Goal: Task Accomplishment & Management: Use online tool/utility

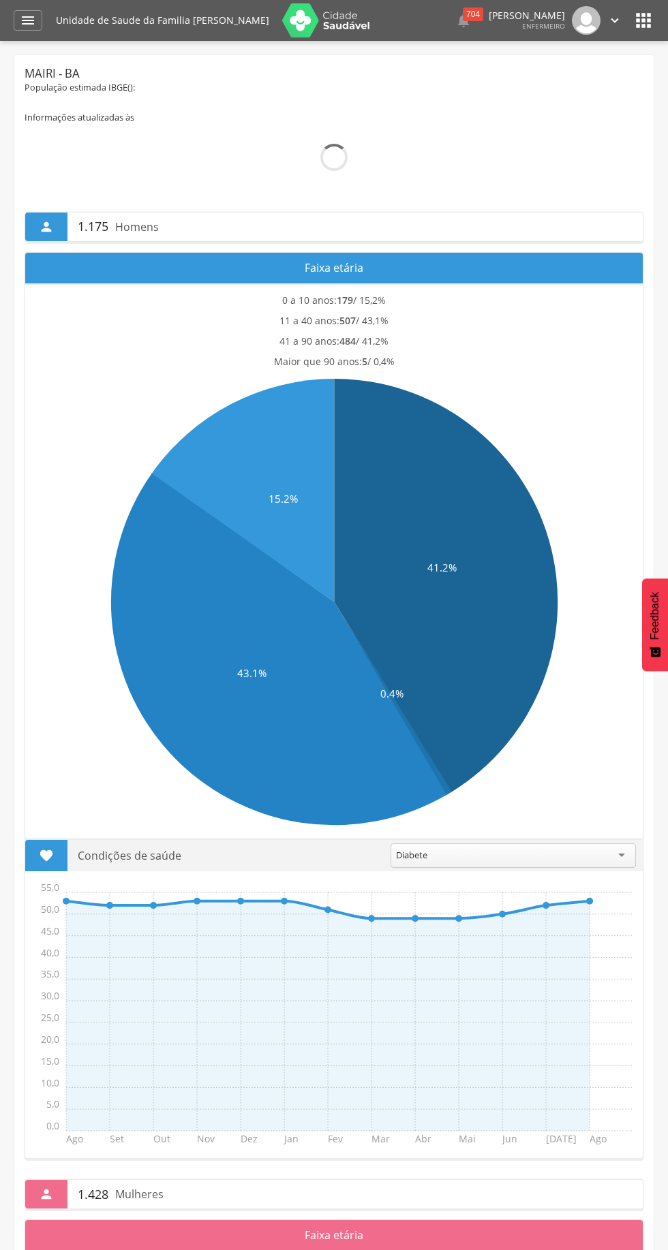
click at [37, 20] on div "" at bounding box center [28, 20] width 29 height 20
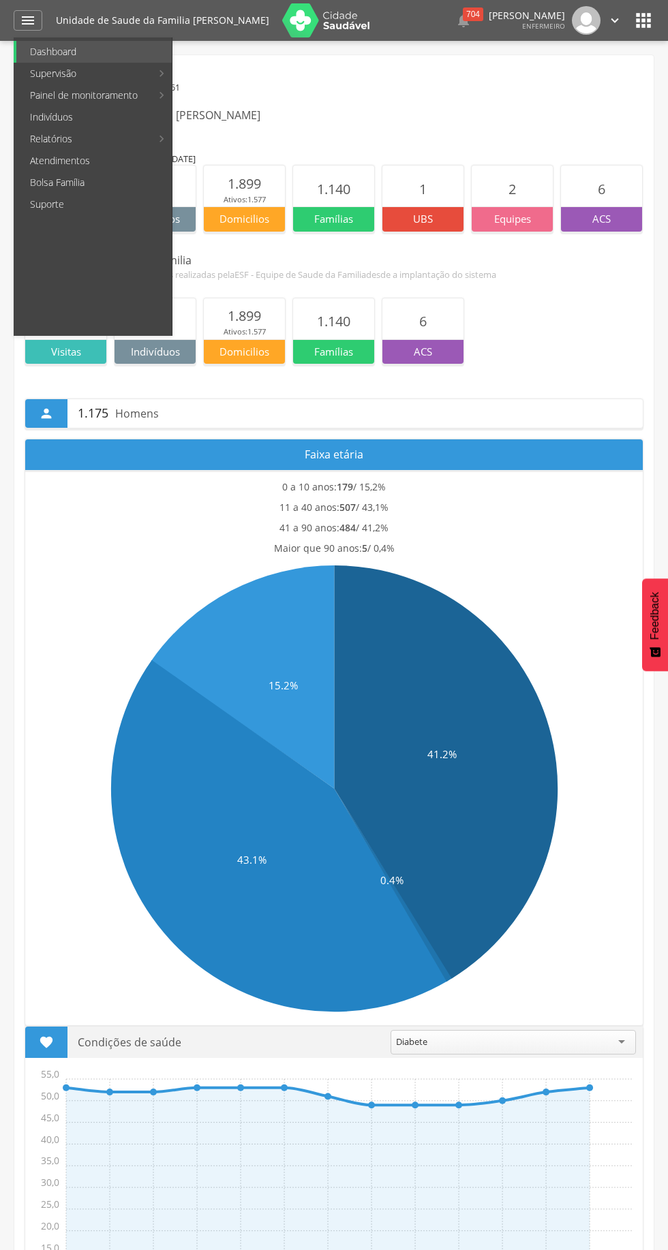
click at [169, 152] on link "Atendimentos" at bounding box center [93, 161] width 155 height 22
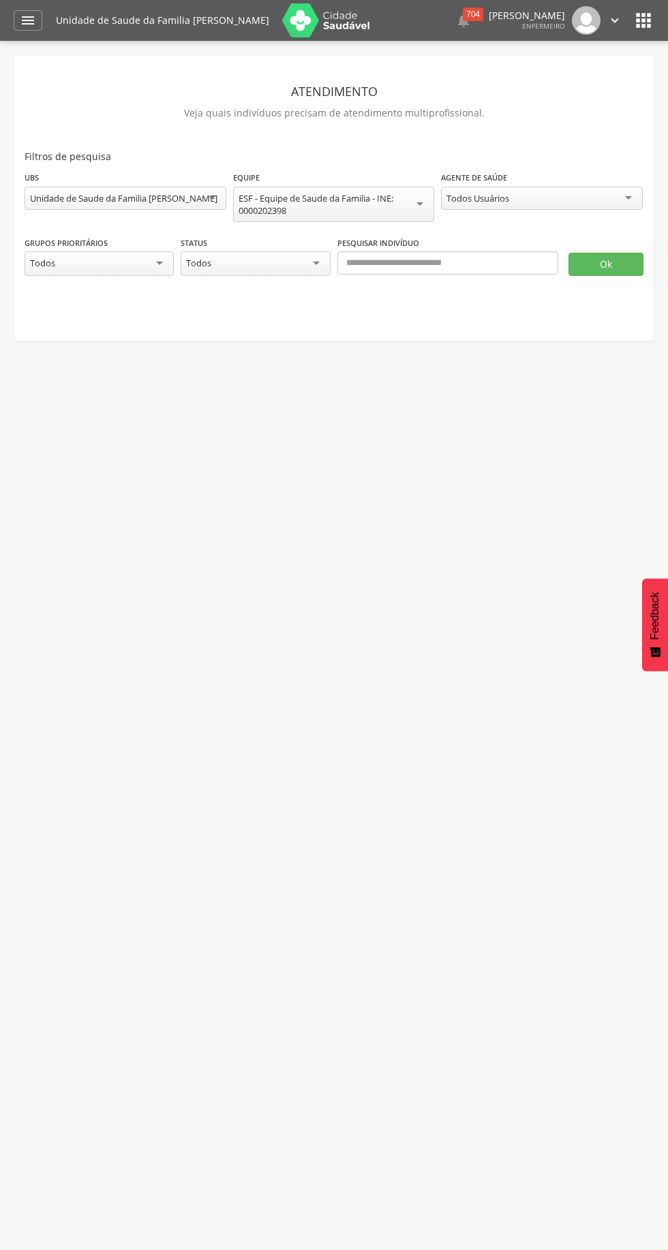
click at [31, 20] on icon "" at bounding box center [28, 20] width 16 height 16
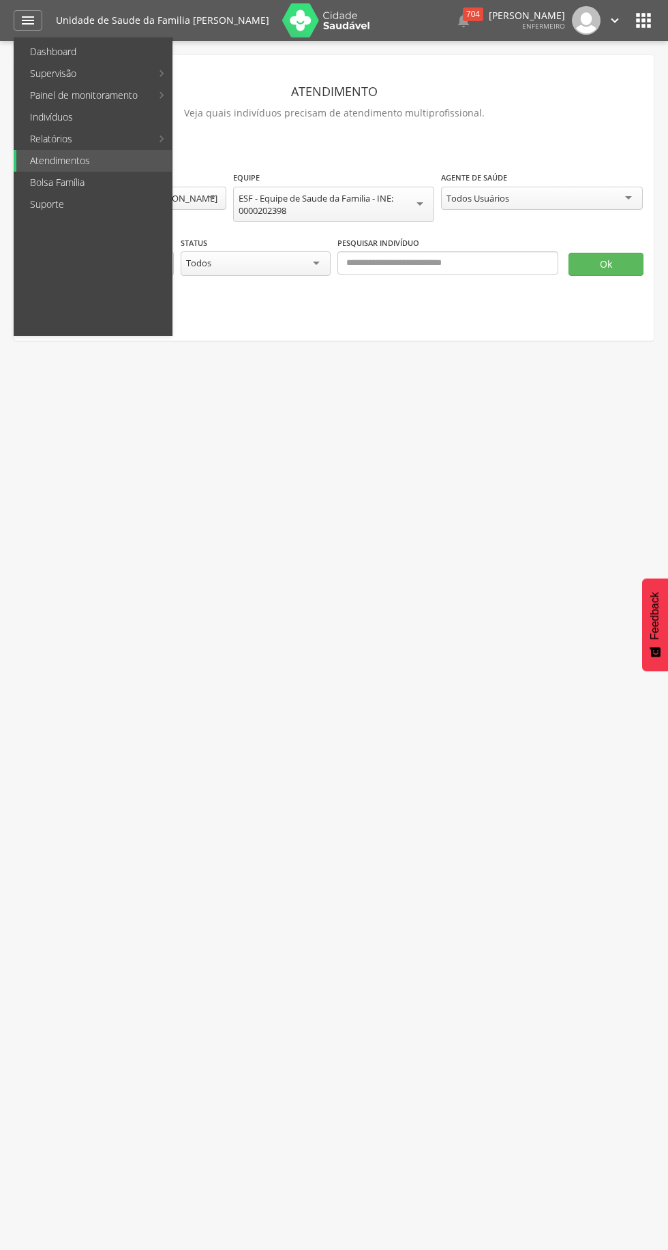
click at [172, 147] on ul "Dashboard Supervisão Produtividade Mapa da Cidade App desatualizado Última sinc…" at bounding box center [93, 186] width 159 height 298
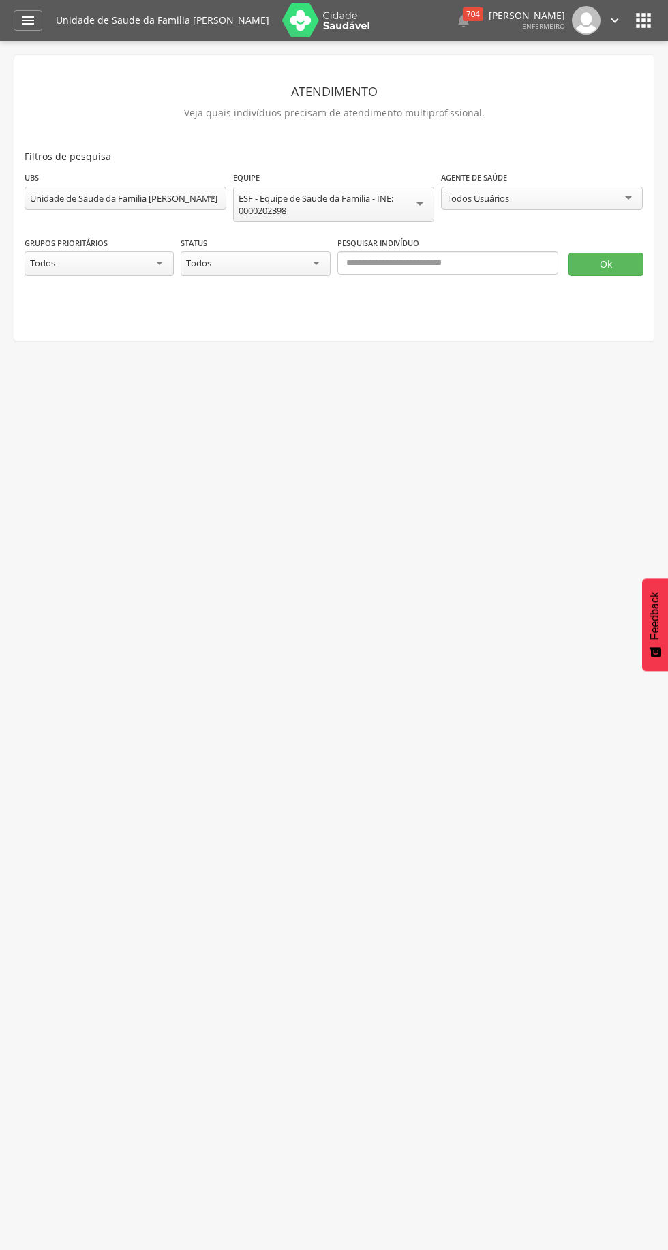
click at [27, 20] on icon "" at bounding box center [28, 20] width 16 height 16
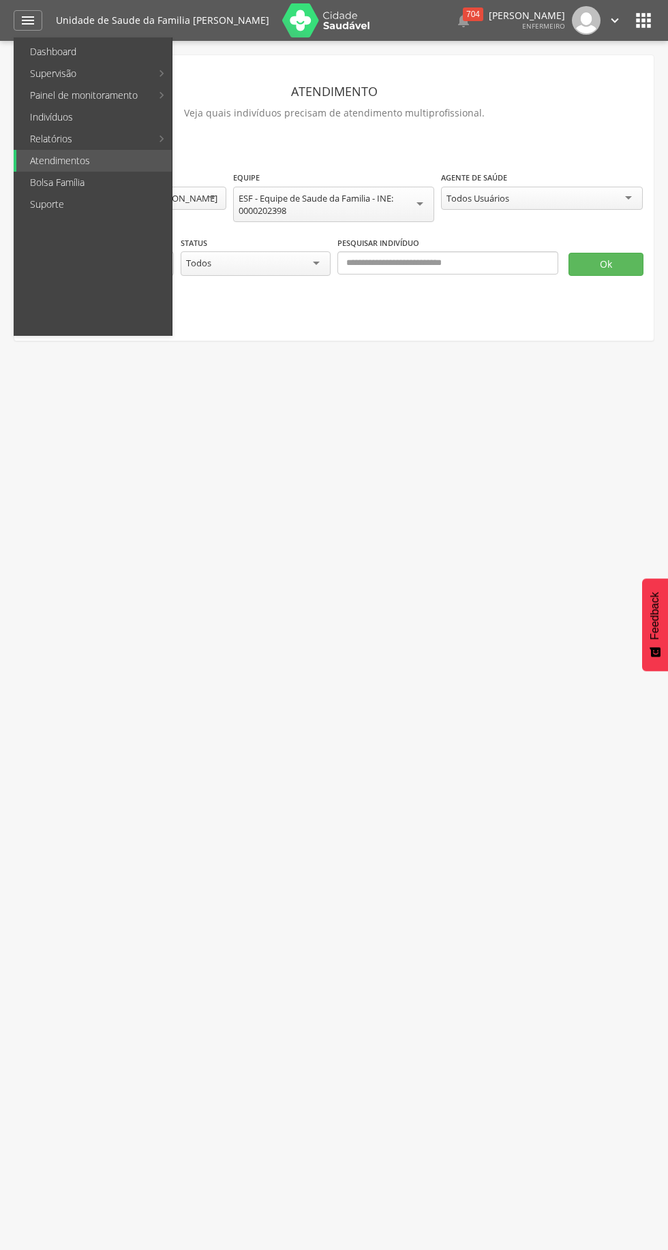
click at [159, 145] on li "Relatórios Acompanhamento Personalizados Mapeamentos" at bounding box center [93, 139] width 158 height 22
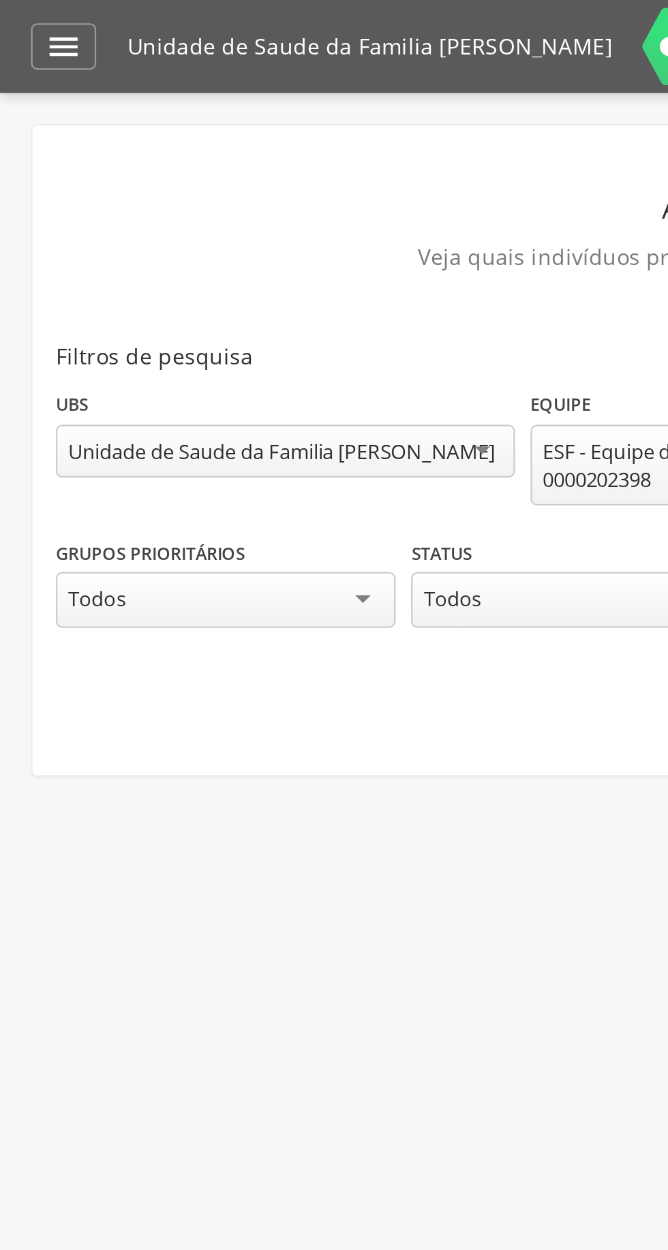
click at [34, 25] on icon "" at bounding box center [28, 20] width 16 height 16
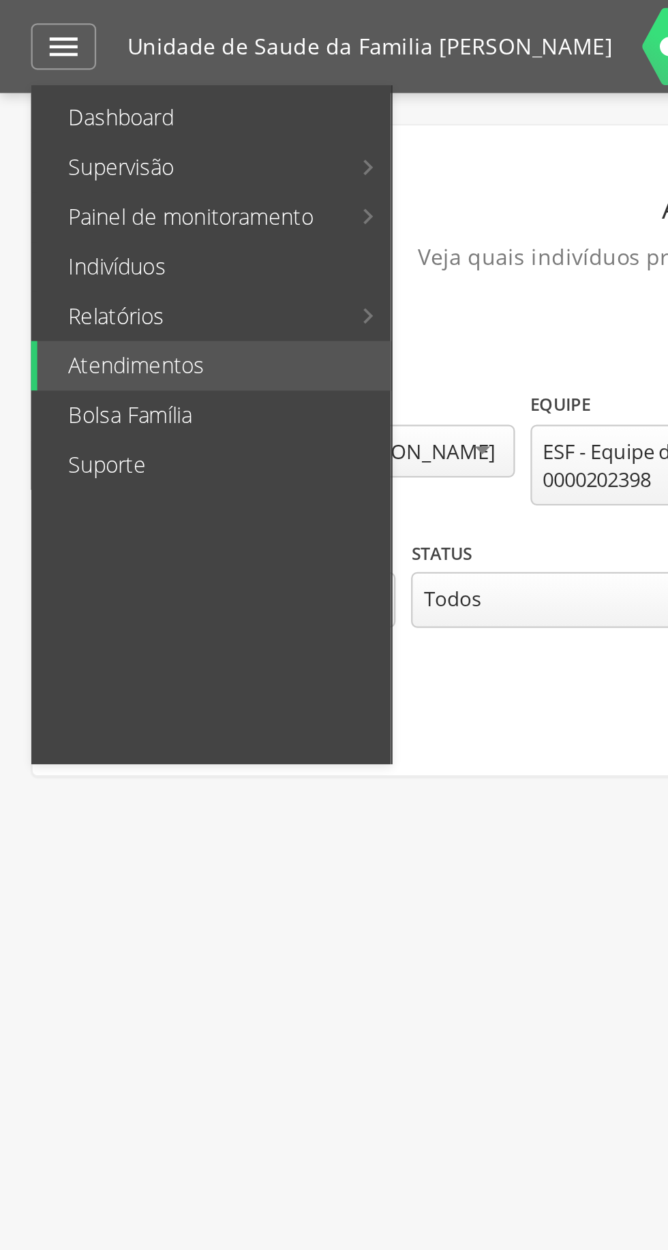
click at [169, 132] on li "Relatórios Acompanhamento Personalizados Mapeamentos" at bounding box center [93, 139] width 158 height 22
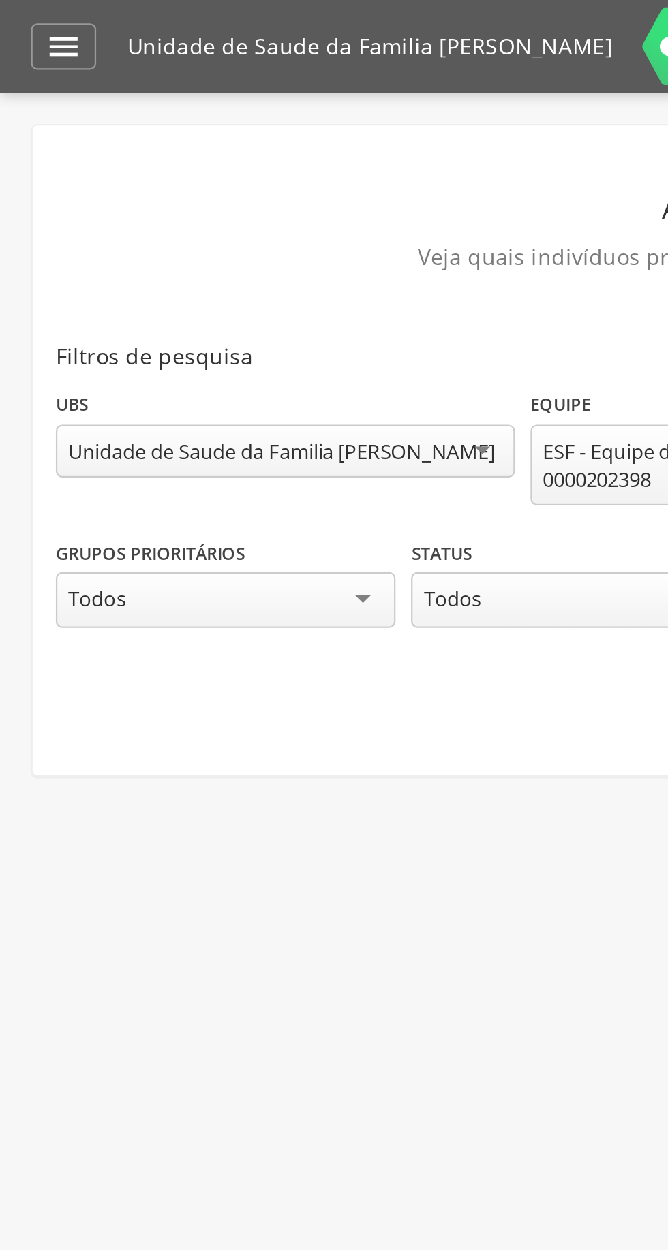
click at [31, 21] on icon "" at bounding box center [28, 20] width 16 height 16
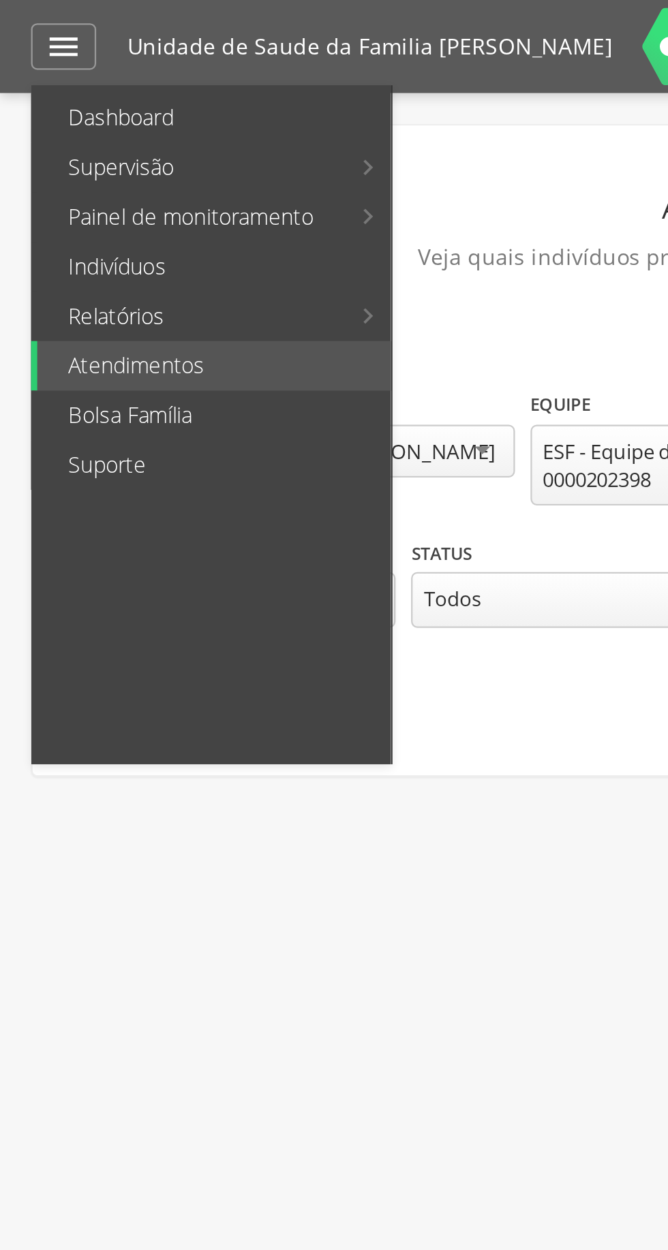
click at [228, 80] on link "Personalizados" at bounding box center [249, 74] width 153 height 22
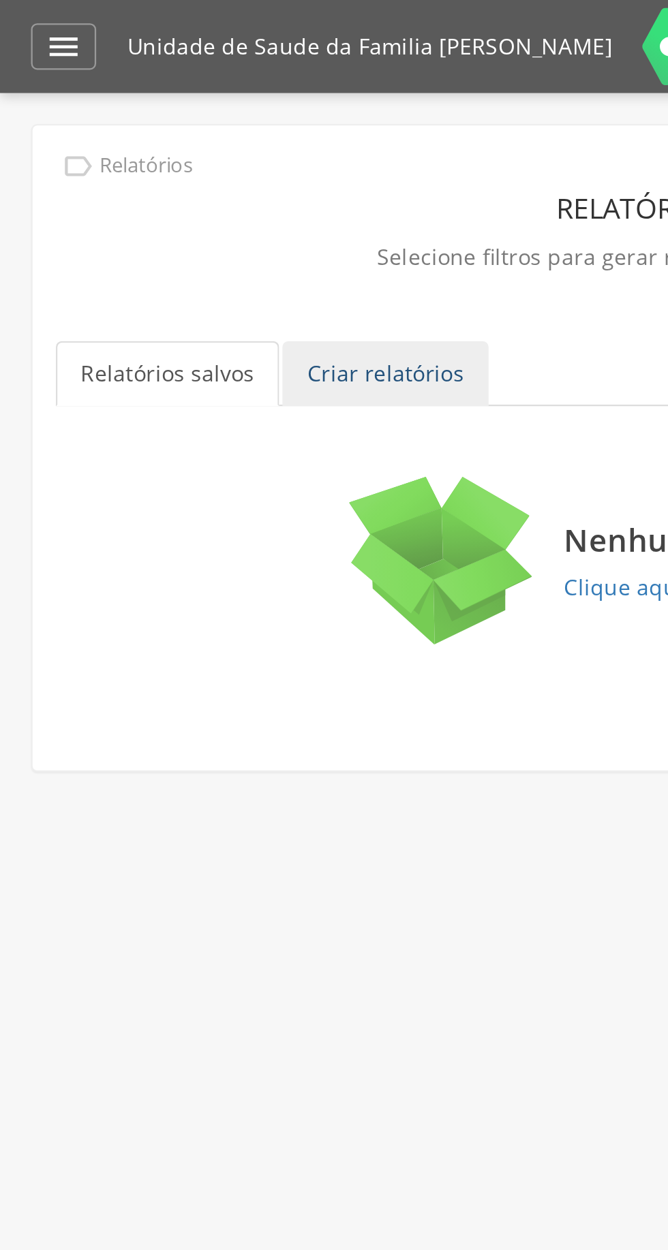
click at [179, 151] on link "Criar relatórios" at bounding box center [169, 164] width 91 height 29
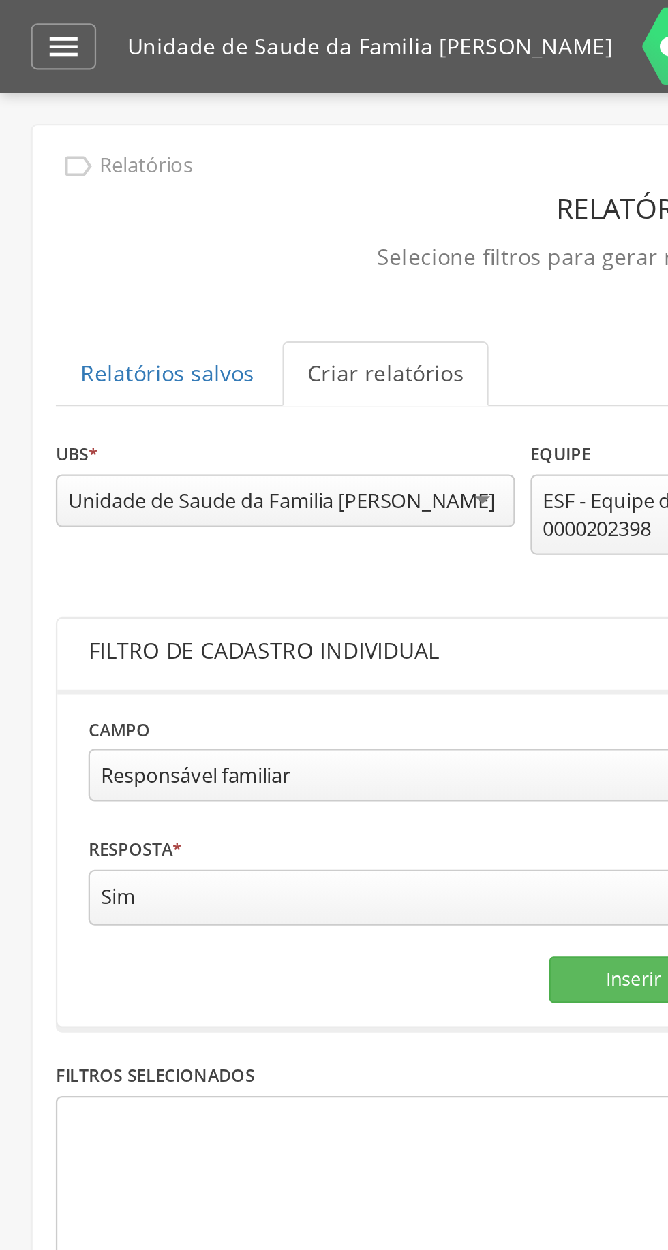
click at [172, 219] on div "Unidade de Saude da Familia [PERSON_NAME]" at bounding box center [123, 220] width 187 height 12
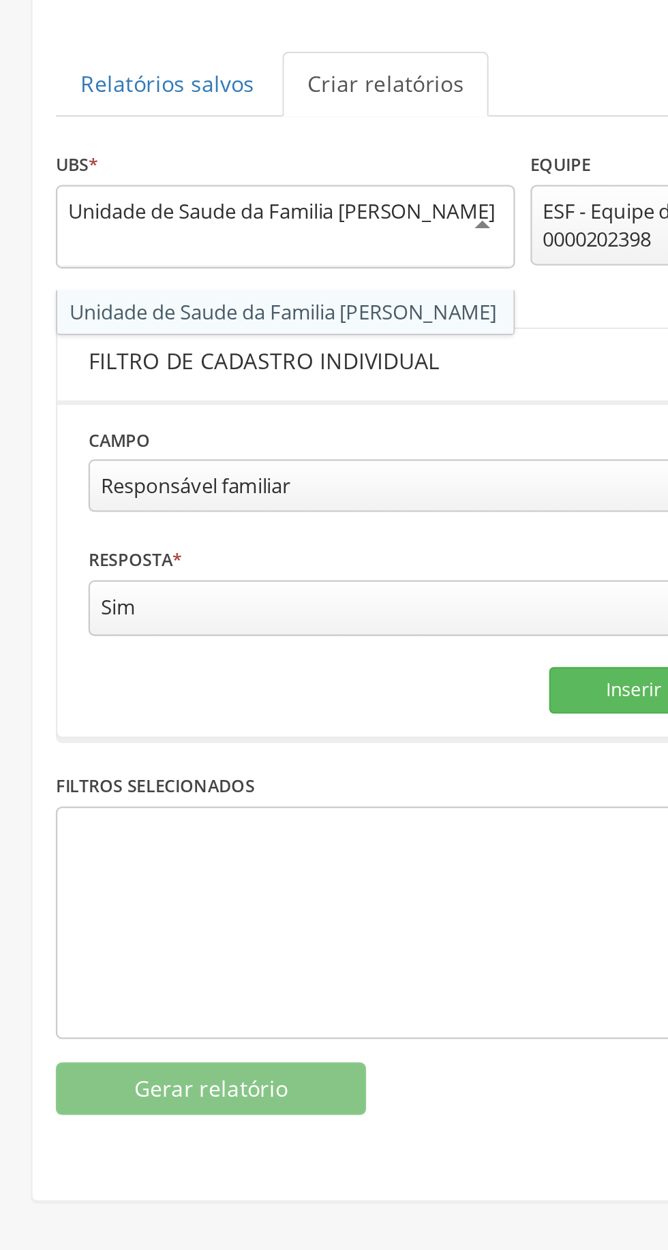
click at [155, 343] on div "Responsável familiar" at bounding box center [177, 340] width 277 height 23
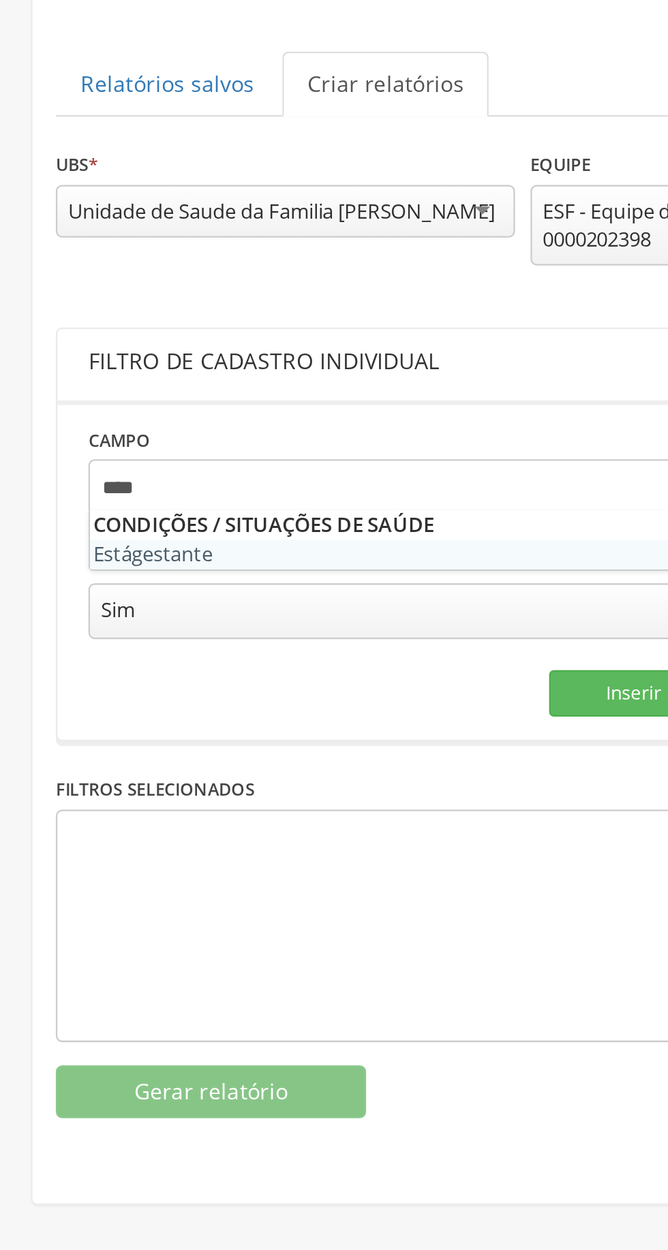
type input "*****"
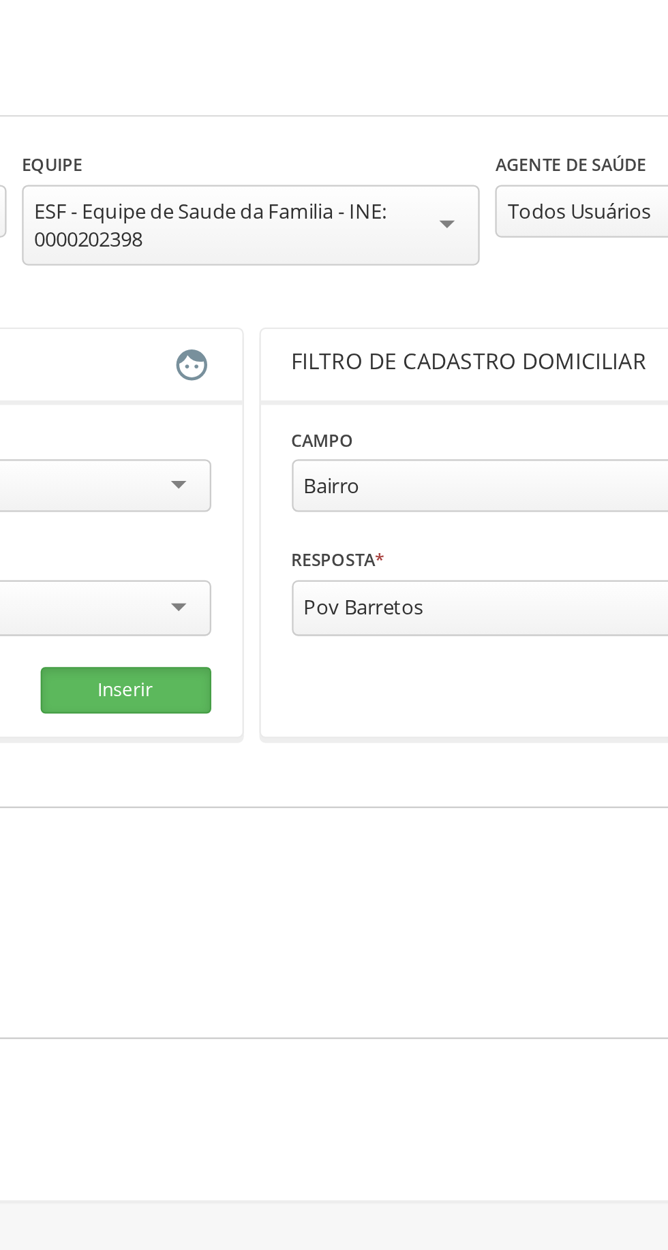
click at [290, 434] on button "Inserir" at bounding box center [278, 430] width 75 height 20
click at [289, 432] on button "Inserir" at bounding box center [278, 430] width 75 height 20
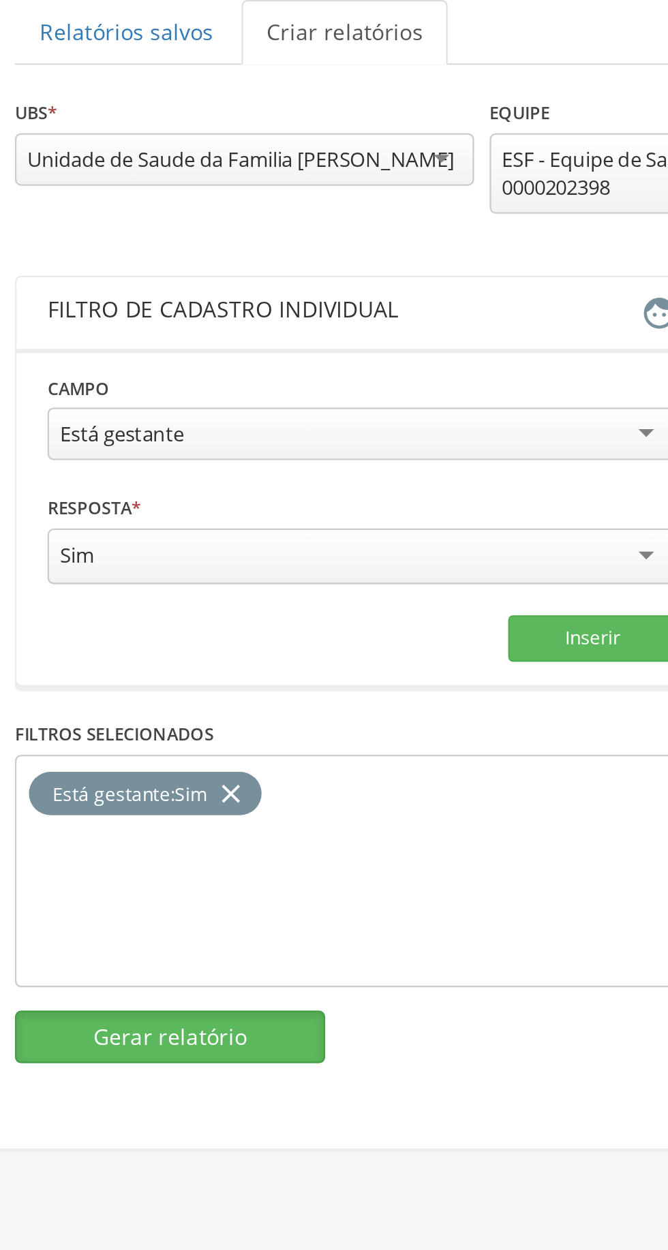
click at [106, 606] on button "Gerar relatório" at bounding box center [93, 605] width 136 height 23
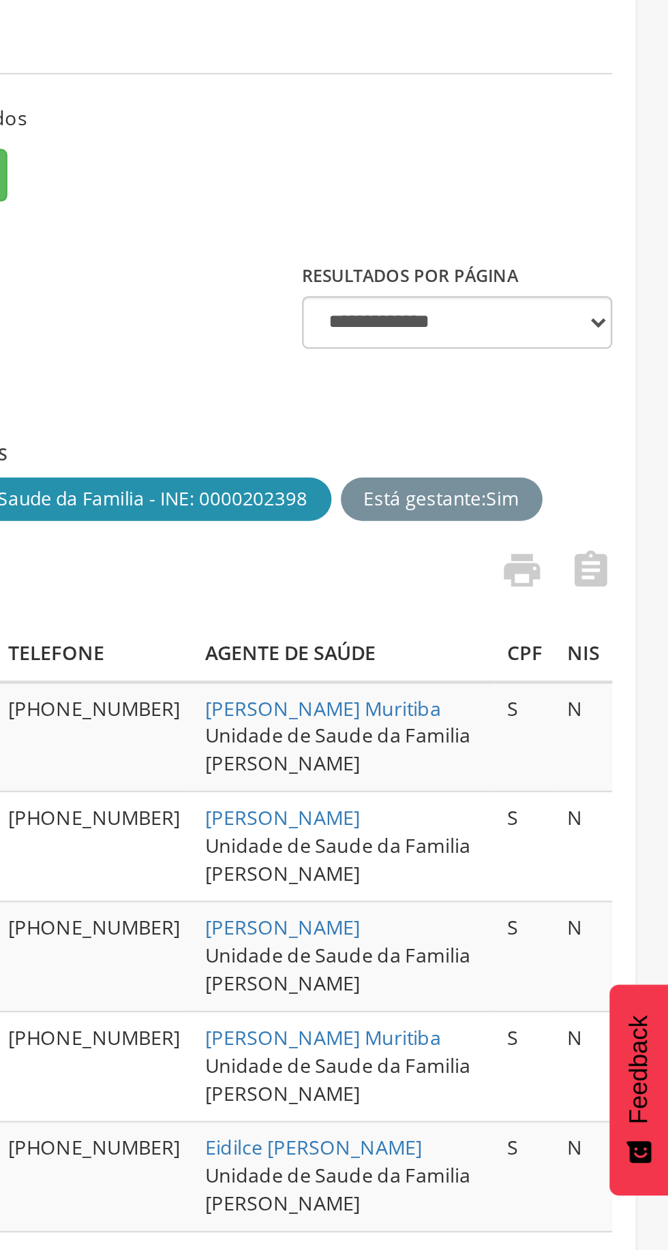
click at [609, 397] on icon "" at bounding box center [603, 396] width 19 height 19
